Goal: Information Seeking & Learning: Learn about a topic

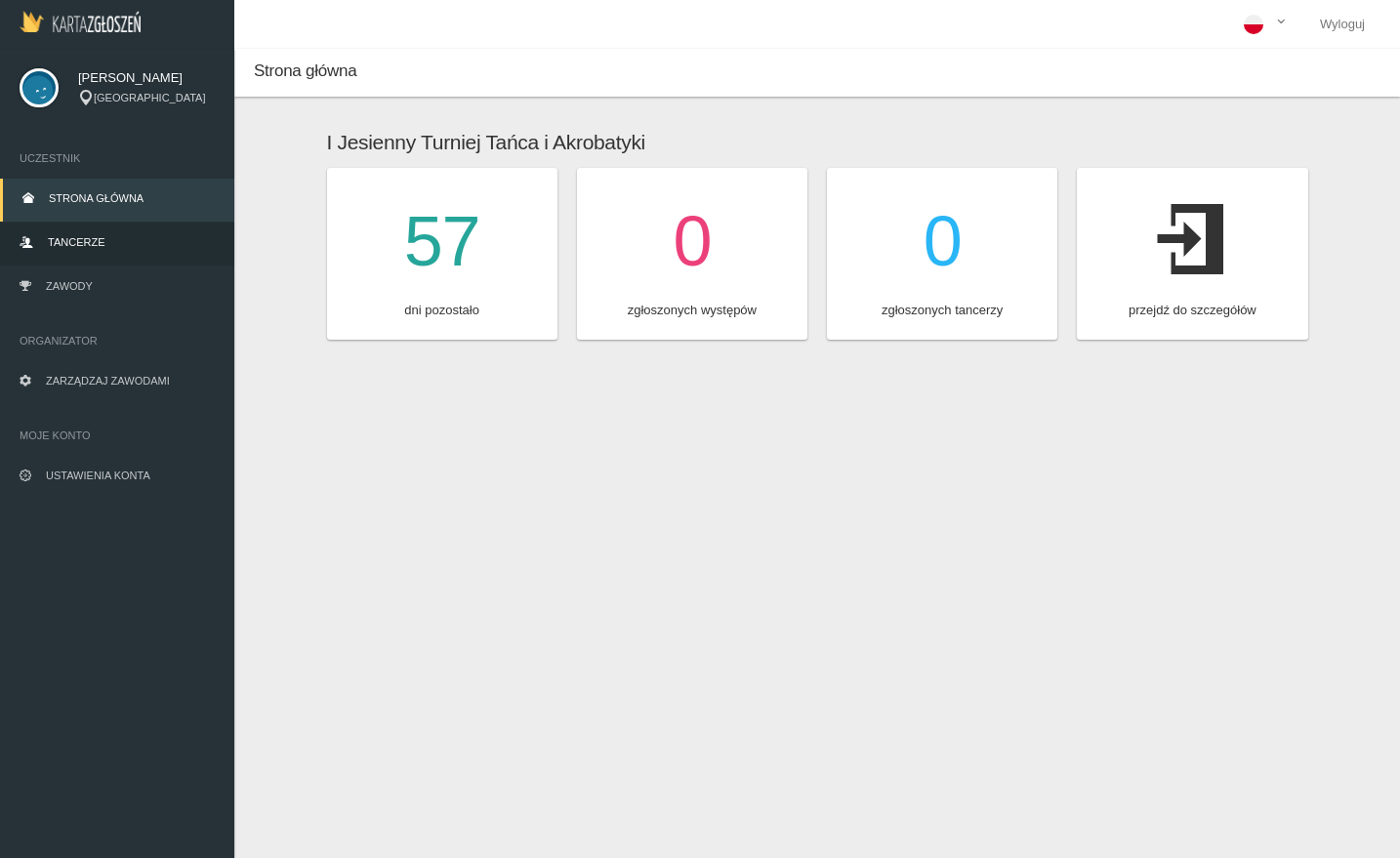
click at [130, 235] on link "Tancerze" at bounding box center [117, 245] width 235 height 43
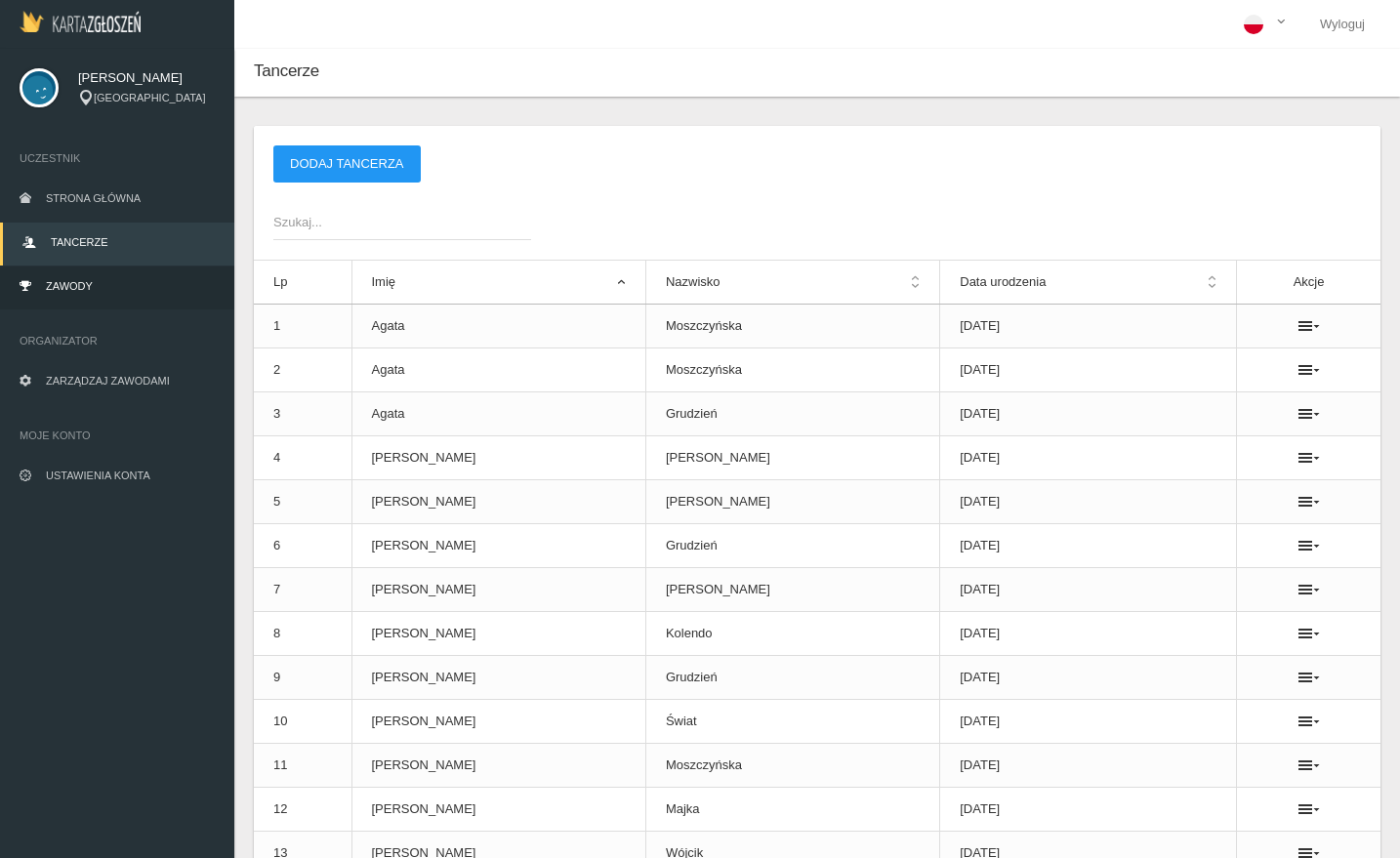
click at [106, 289] on link "Zawody" at bounding box center [117, 288] width 235 height 43
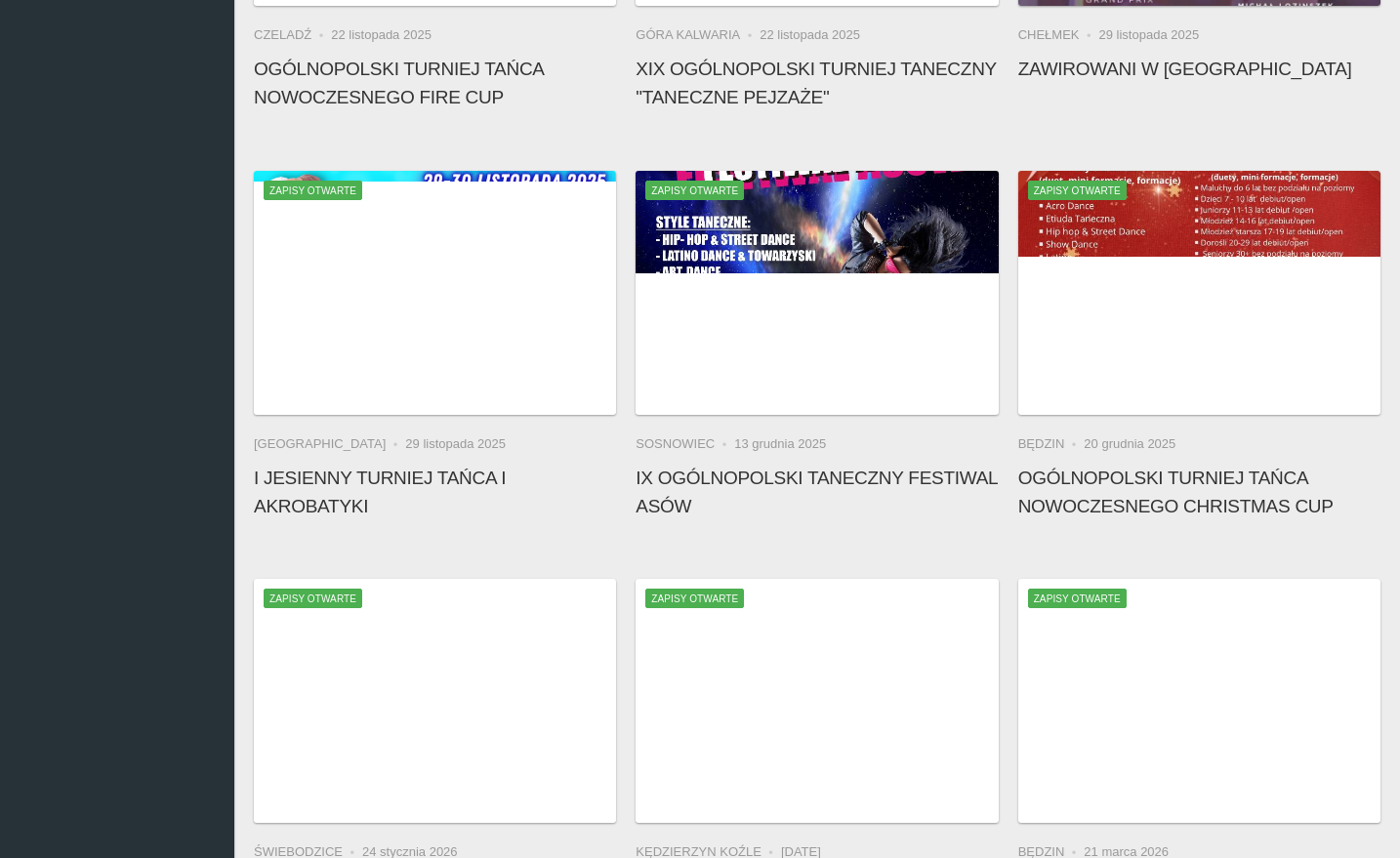
scroll to position [1269, 0]
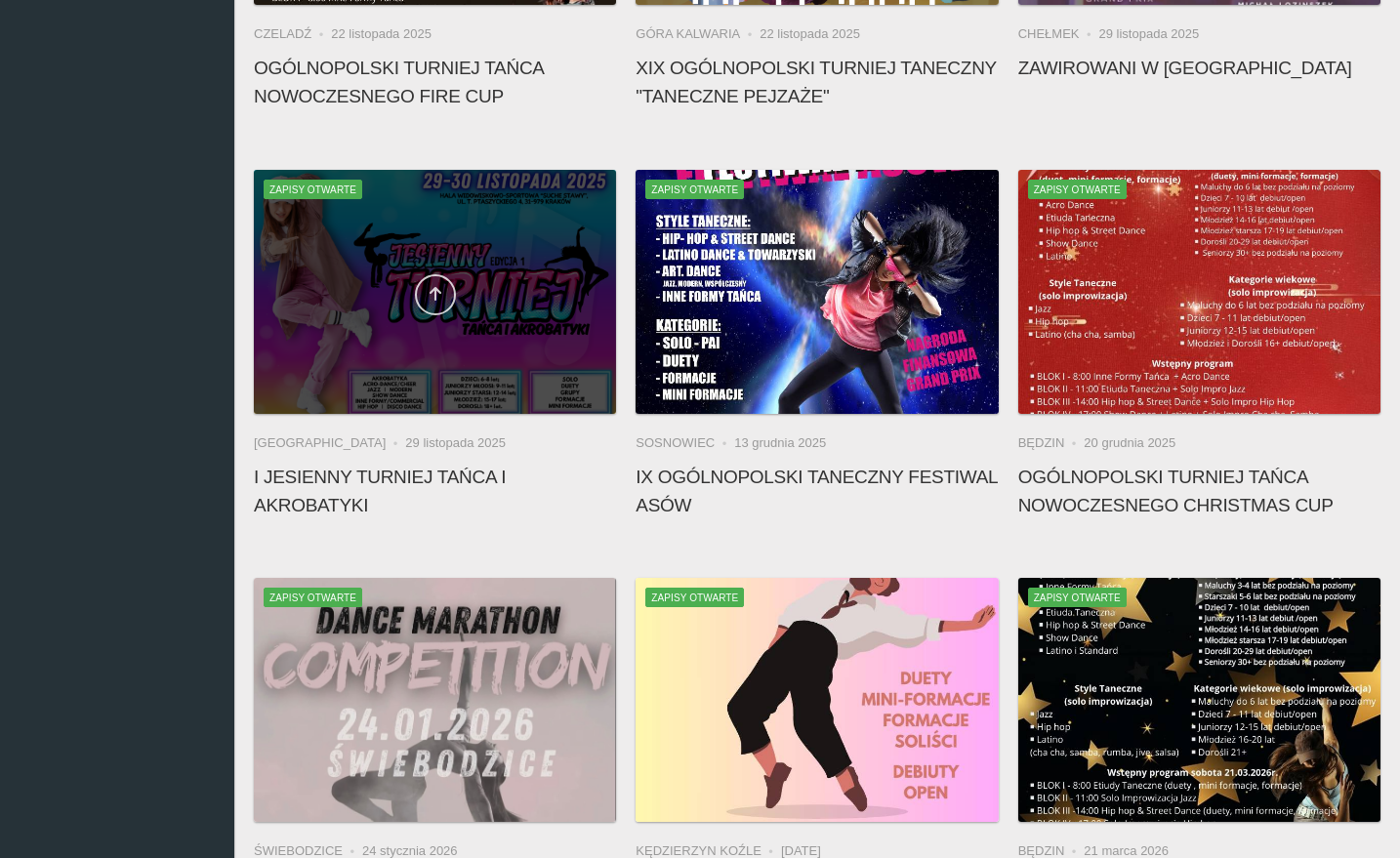
click at [442, 306] on link at bounding box center [436, 295] width 41 height 41
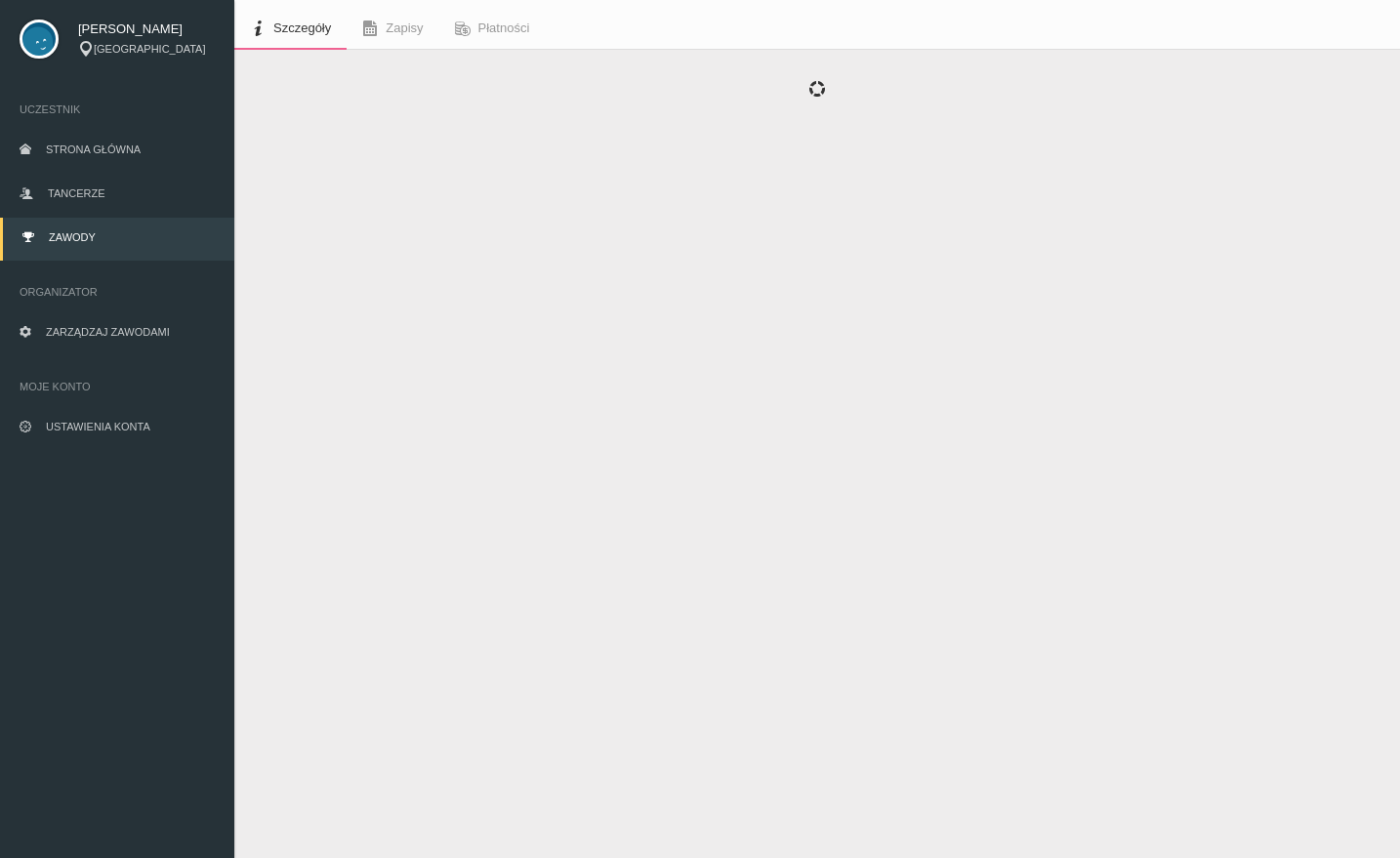
scroll to position [48, 0]
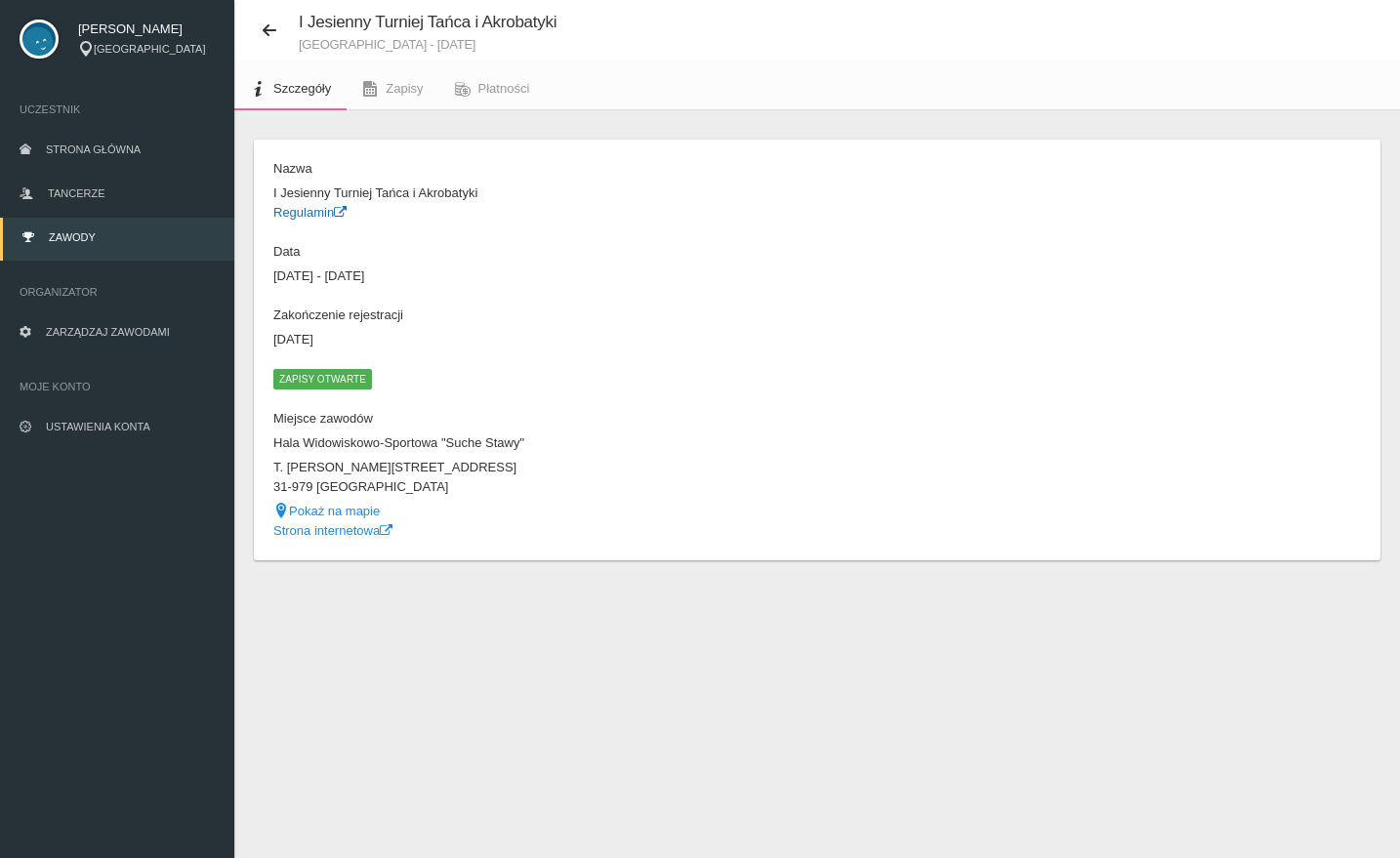
click at [317, 216] on link "Regulamin" at bounding box center [310, 212] width 73 height 15
click at [89, 232] on span "Zawody" at bounding box center [72, 238] width 47 height 12
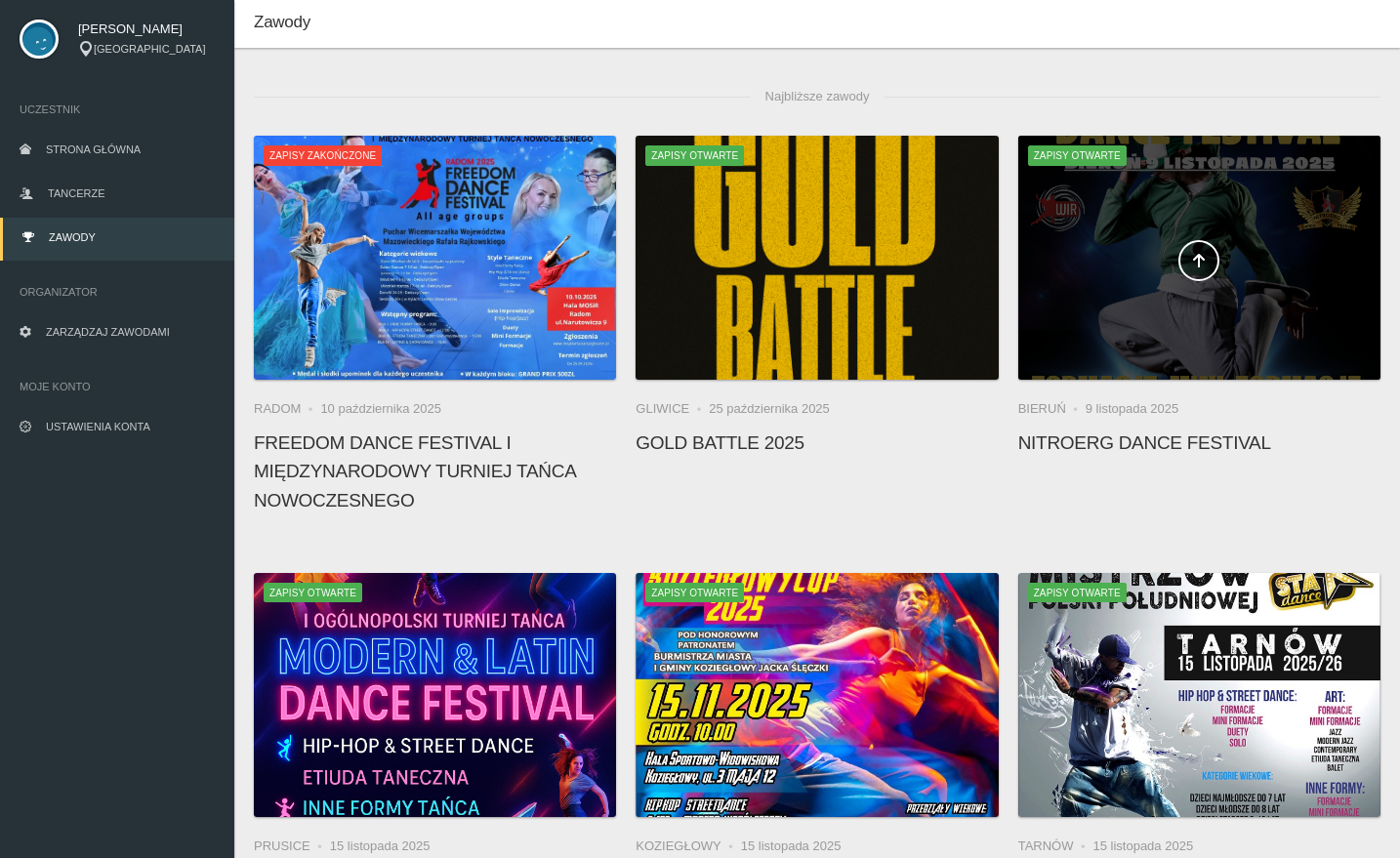
click at [1152, 338] on div at bounding box center [1199, 257] width 362 height 244
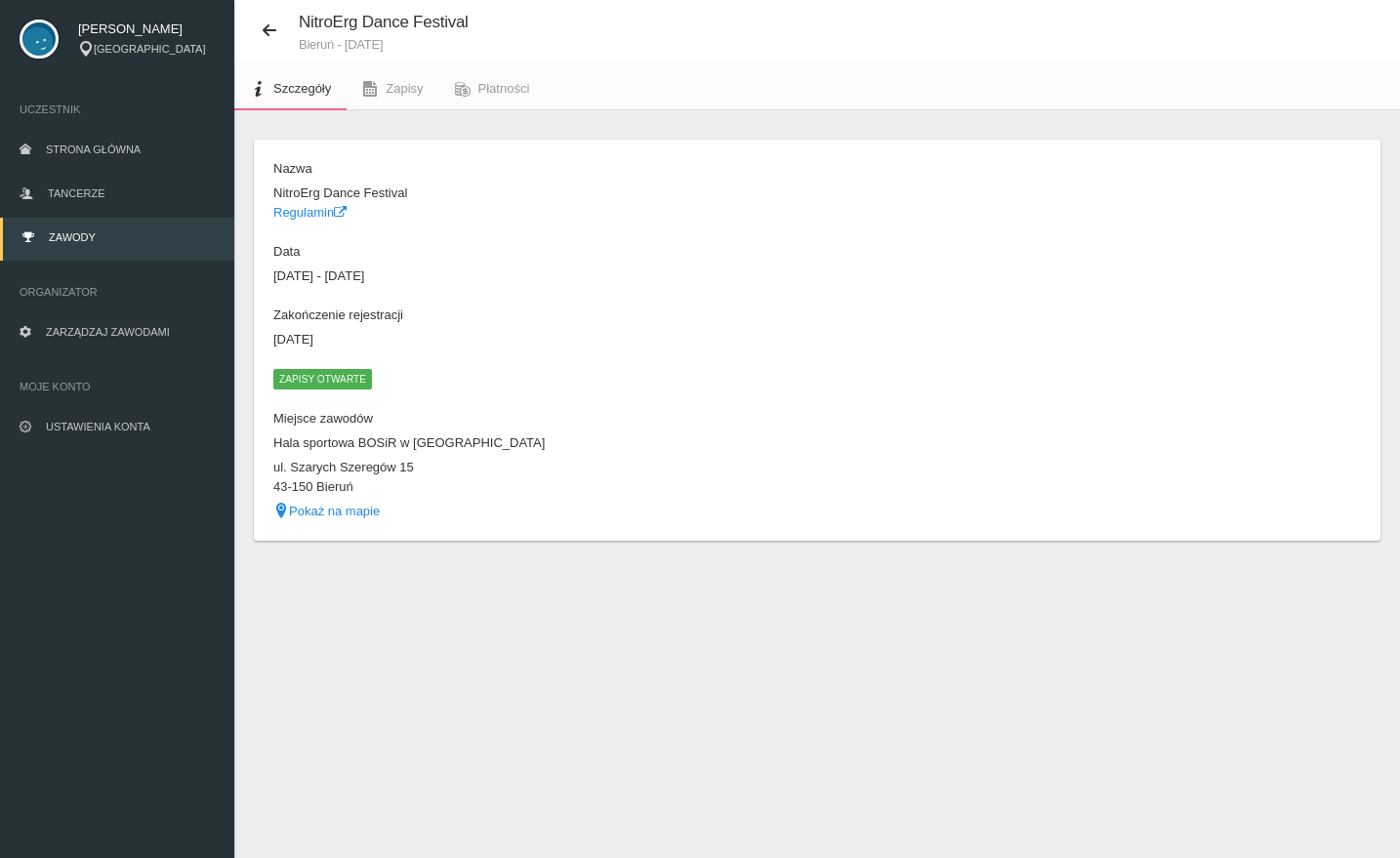
click at [73, 241] on span "Zawody" at bounding box center [72, 238] width 47 height 12
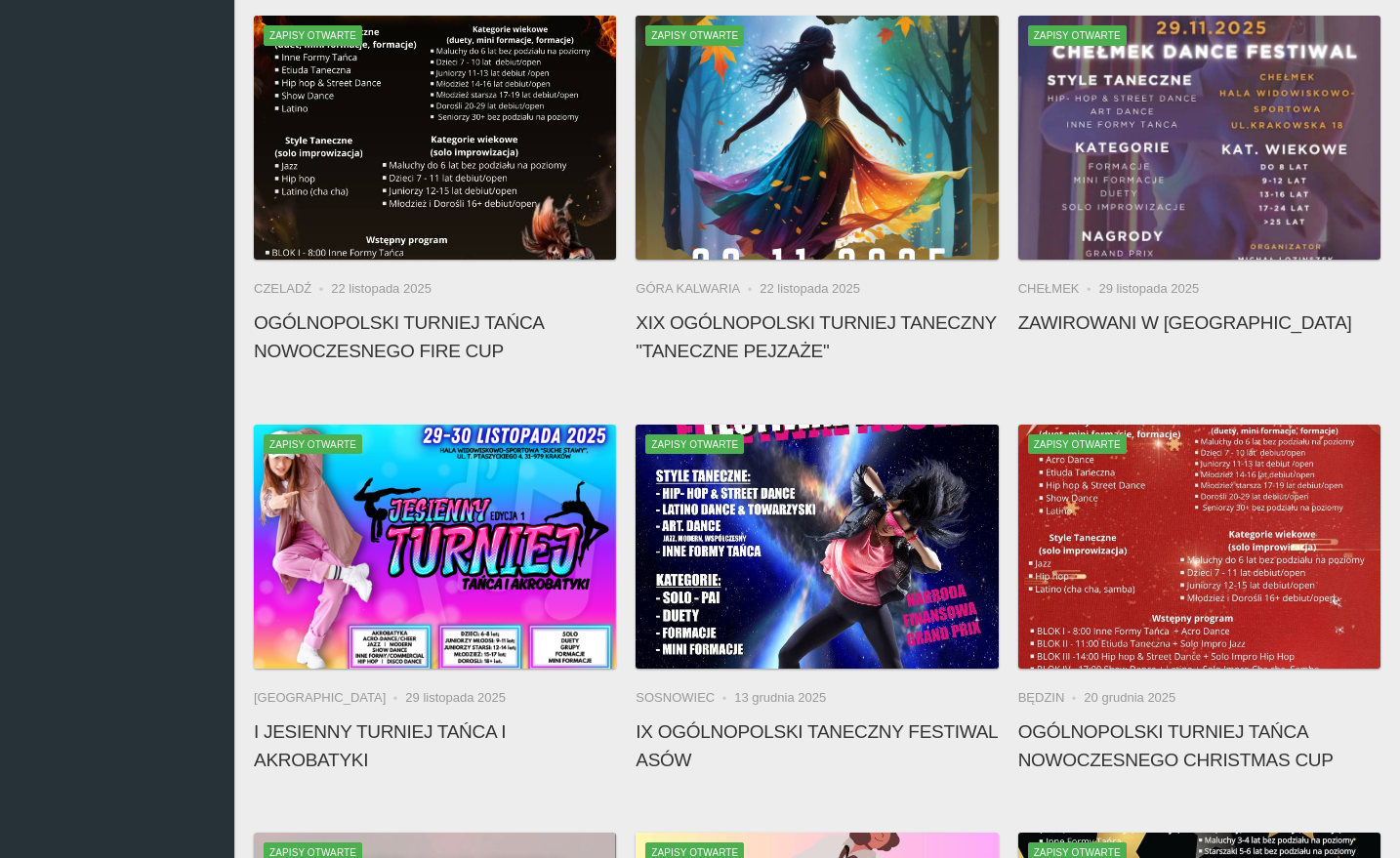
scroll to position [1016, 0]
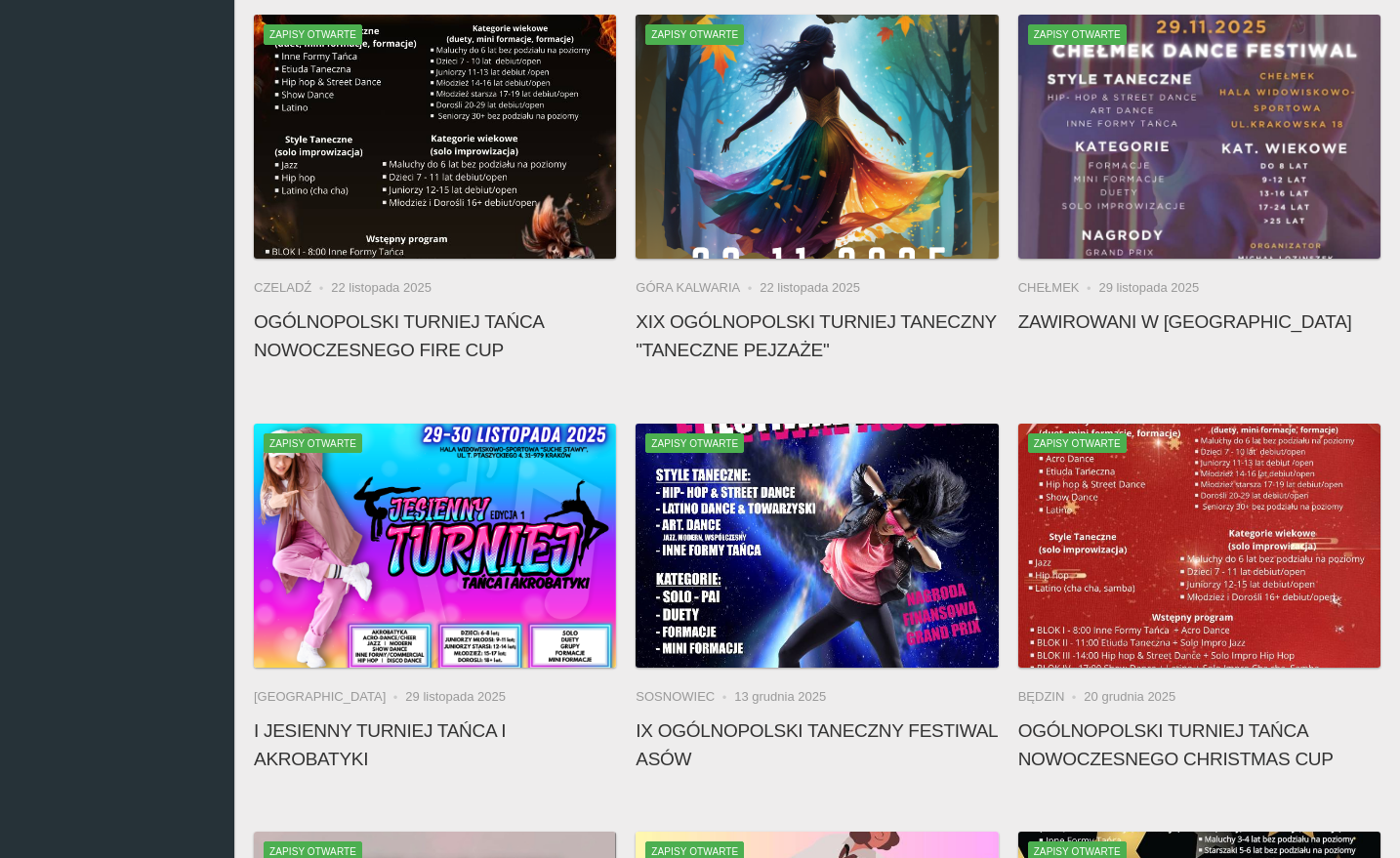
click at [1013, 628] on div "Zapisy otwarte Będzin [DATE] Ogólnopolski Turniej Tańca Nowoczesnego CHRISTMAS …" at bounding box center [1199, 604] width 382 height 359
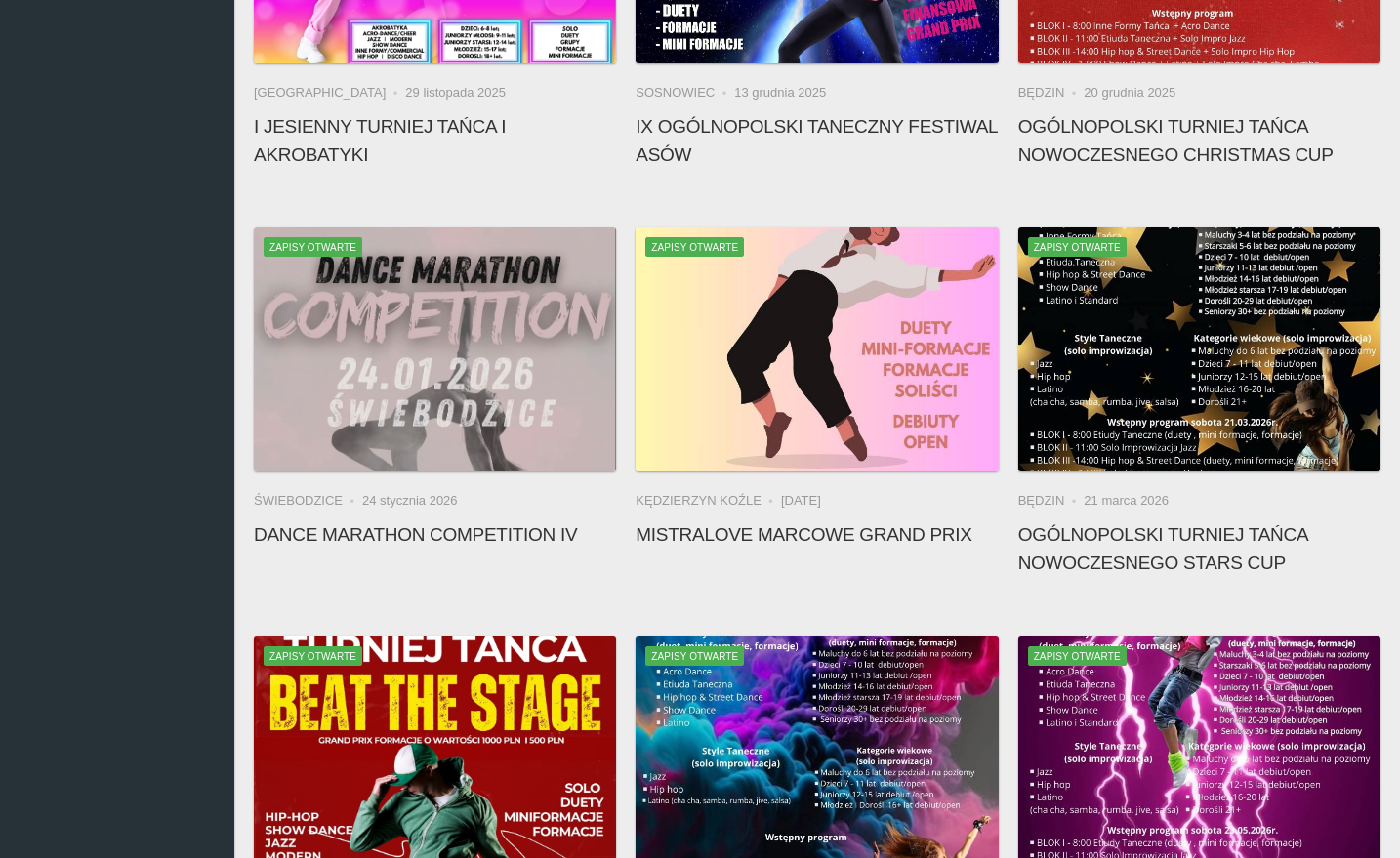
scroll to position [1734, 0]
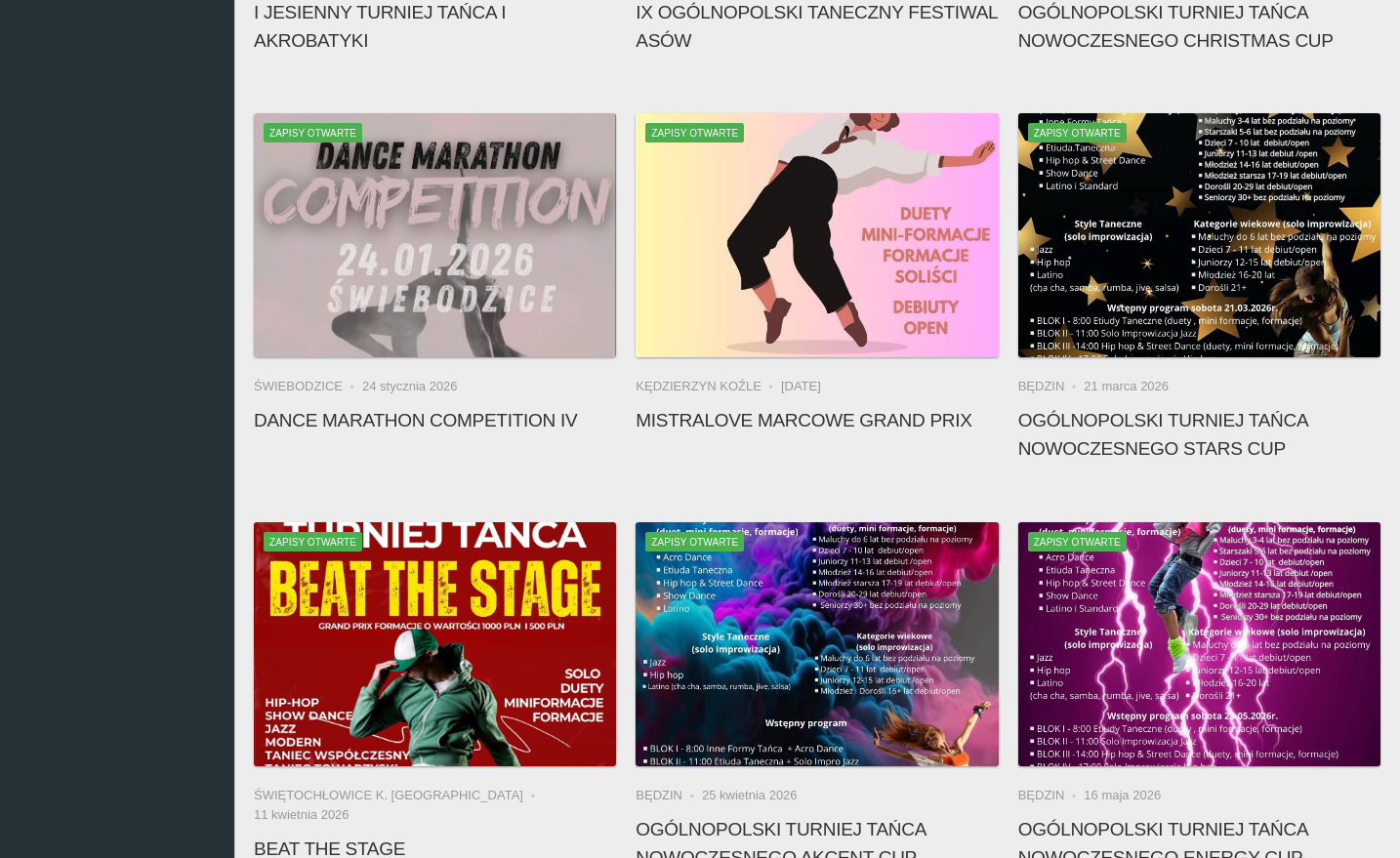
click at [1000, 392] on div "Zapisy otwarte Kędzierzyn Koźle [DATE] MISTRALOVE marcowe GRAND PRIX" at bounding box center [816, 293] width 382 height 359
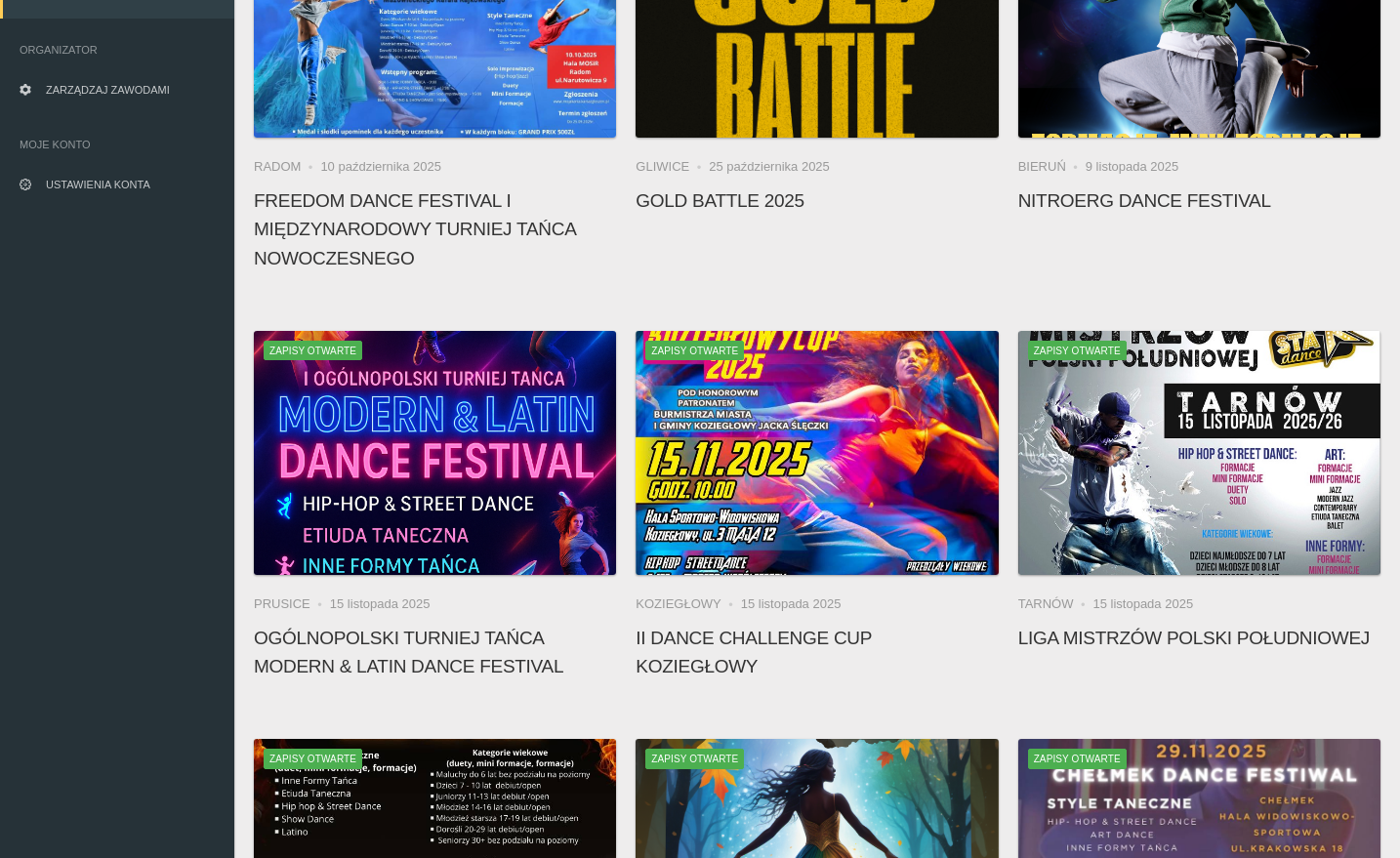
scroll to position [0, 0]
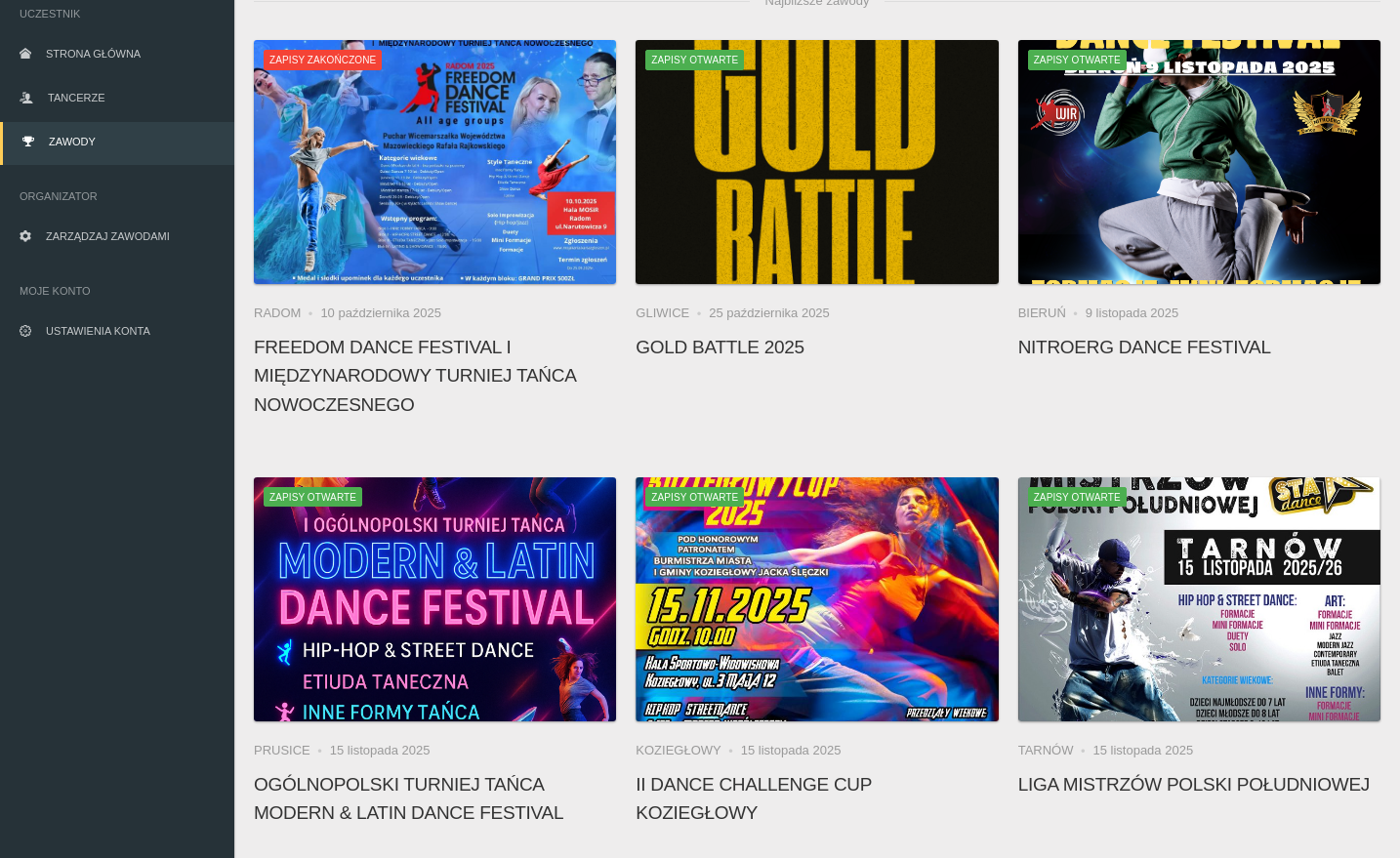
scroll to position [146, 0]
